Goal: Communication & Community: Ask a question

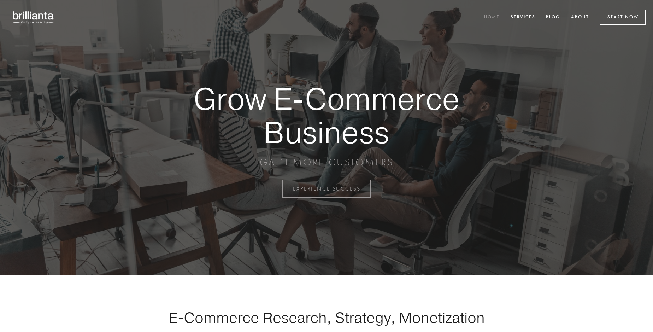
scroll to position [1853, 0]
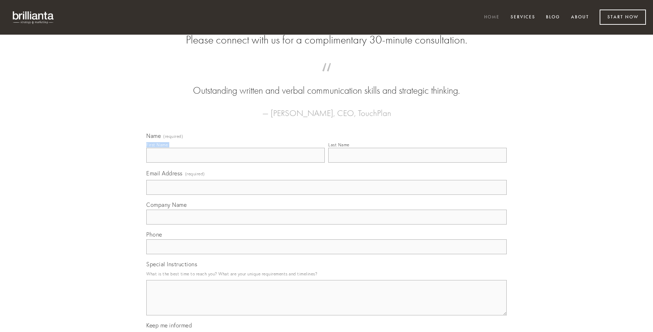
type input "[PERSON_NAME]"
click at [417, 163] on input "Last Name" at bounding box center [417, 155] width 178 height 15
type input "[PERSON_NAME]"
click at [327, 195] on input "Email Address (required)" at bounding box center [326, 187] width 361 height 15
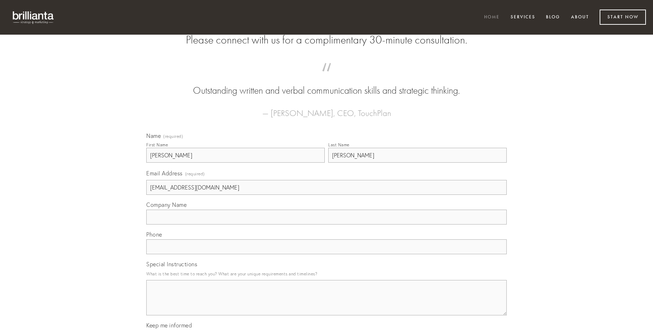
type input "[EMAIL_ADDRESS][DOMAIN_NAME]"
click at [327, 224] on input "Company Name" at bounding box center [326, 217] width 361 height 15
type input "deinde"
click at [327, 254] on input "text" at bounding box center [326, 246] width 361 height 15
click at [327, 304] on textarea "Special Instructions" at bounding box center [326, 297] width 361 height 35
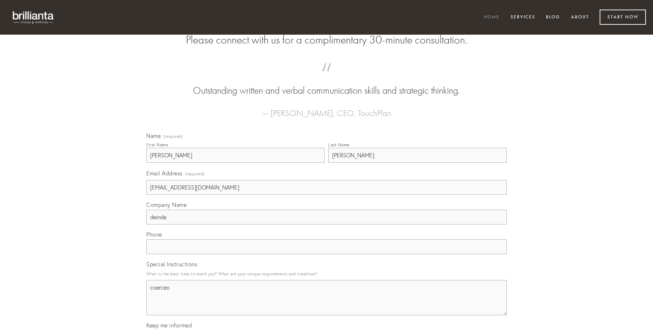
type textarea "coerceo"
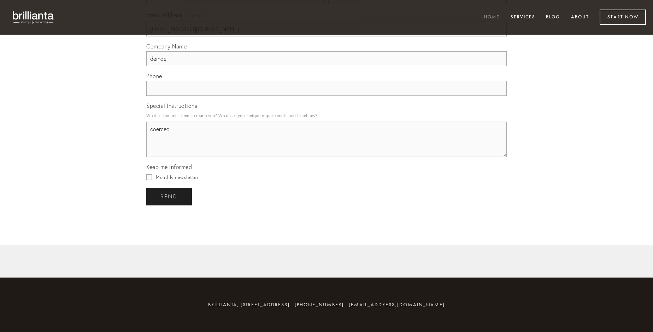
click at [170, 196] on span "send" at bounding box center [168, 196] width 17 height 6
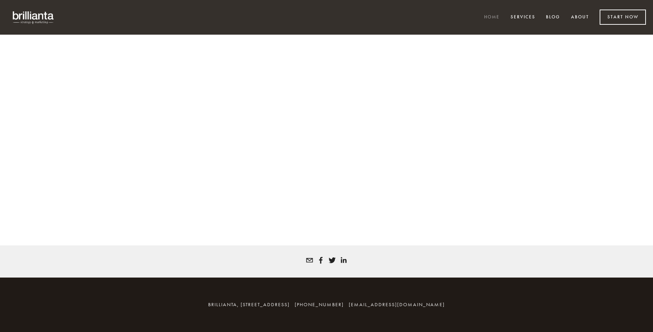
scroll to position [1843, 0]
